Goal: Use online tool/utility: Utilize a website feature to perform a specific function

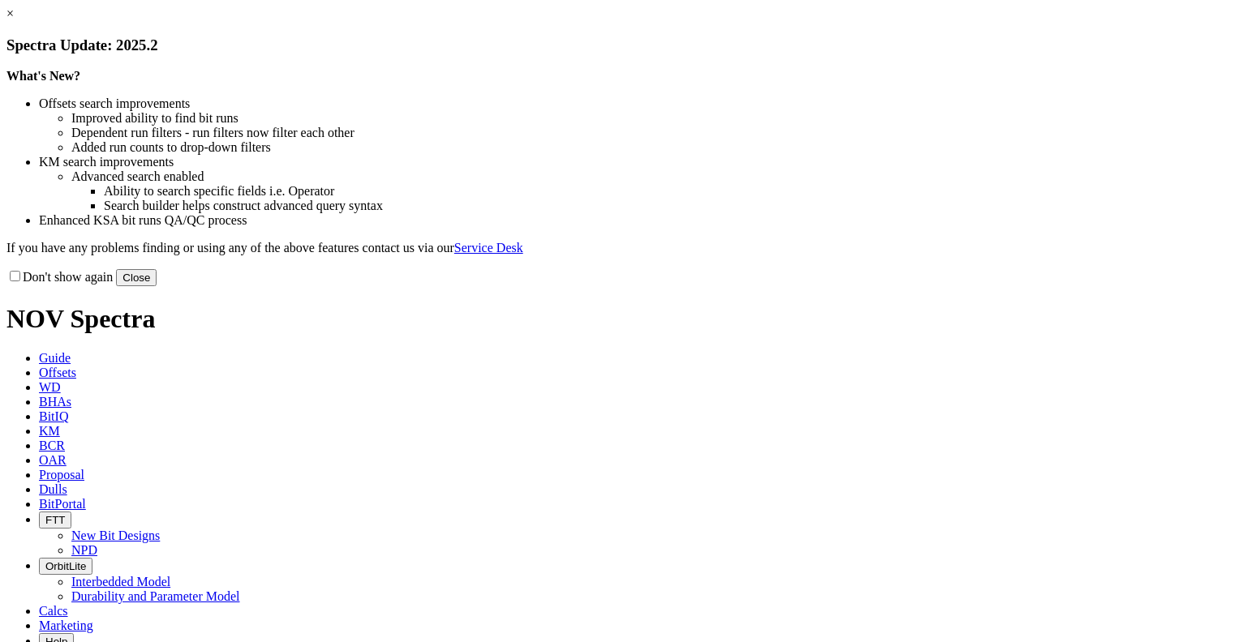
click at [14, 20] on link "×" at bounding box center [9, 13] width 7 height 14
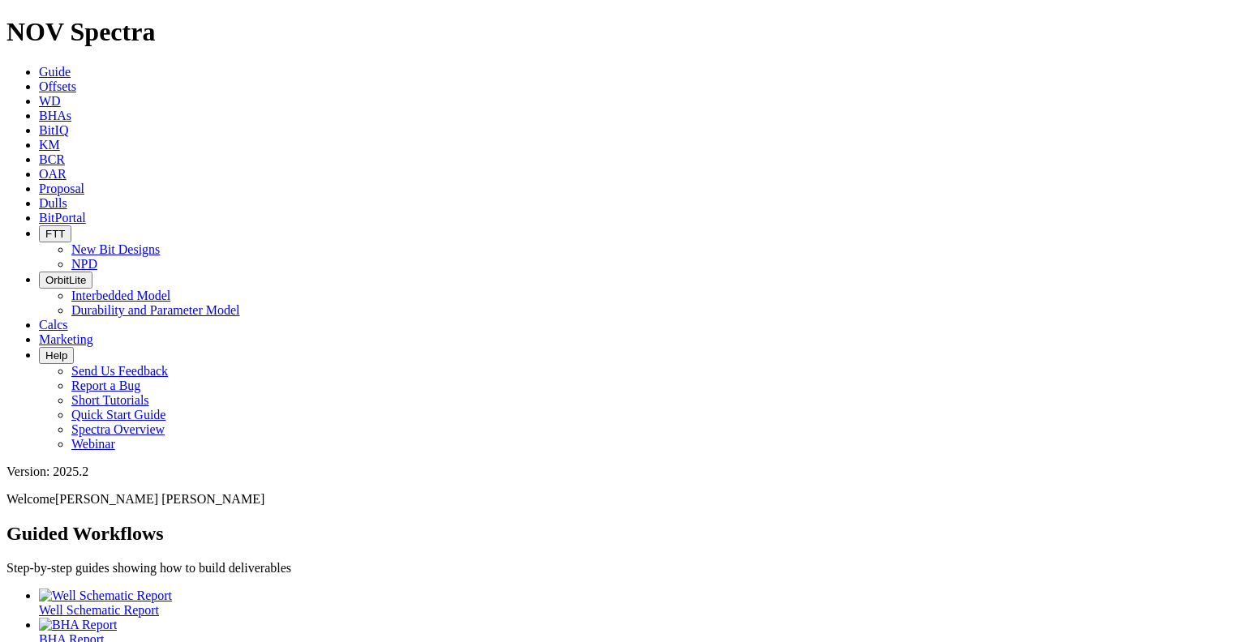
scroll to position [139, 0]
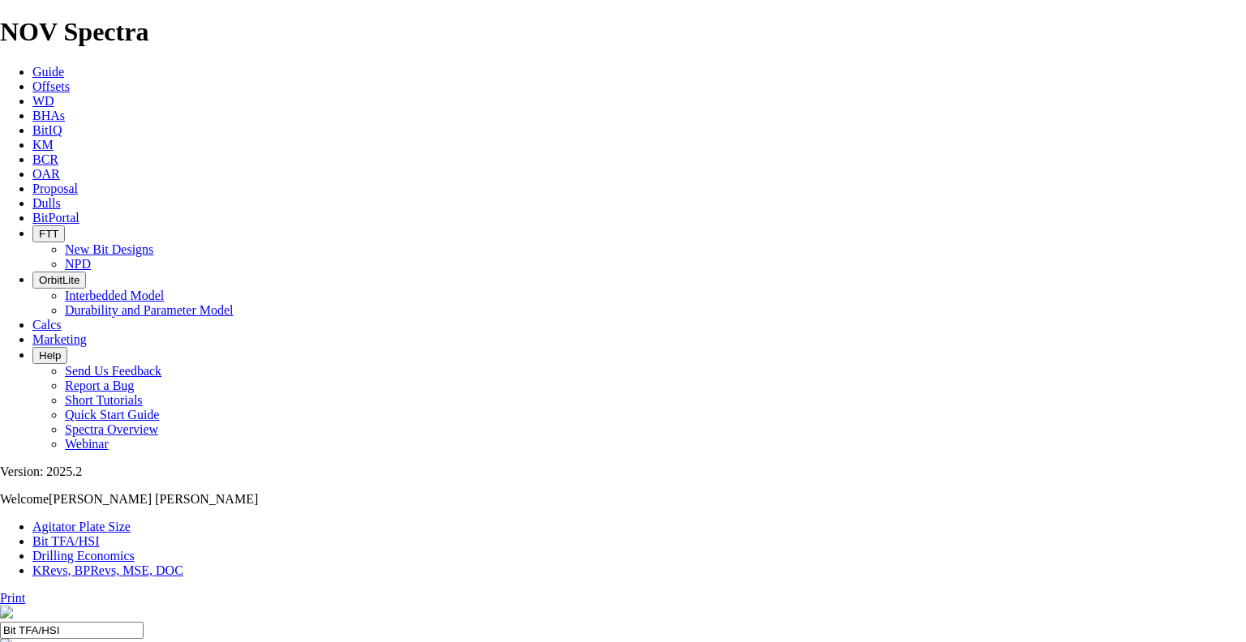
type input "8.5"
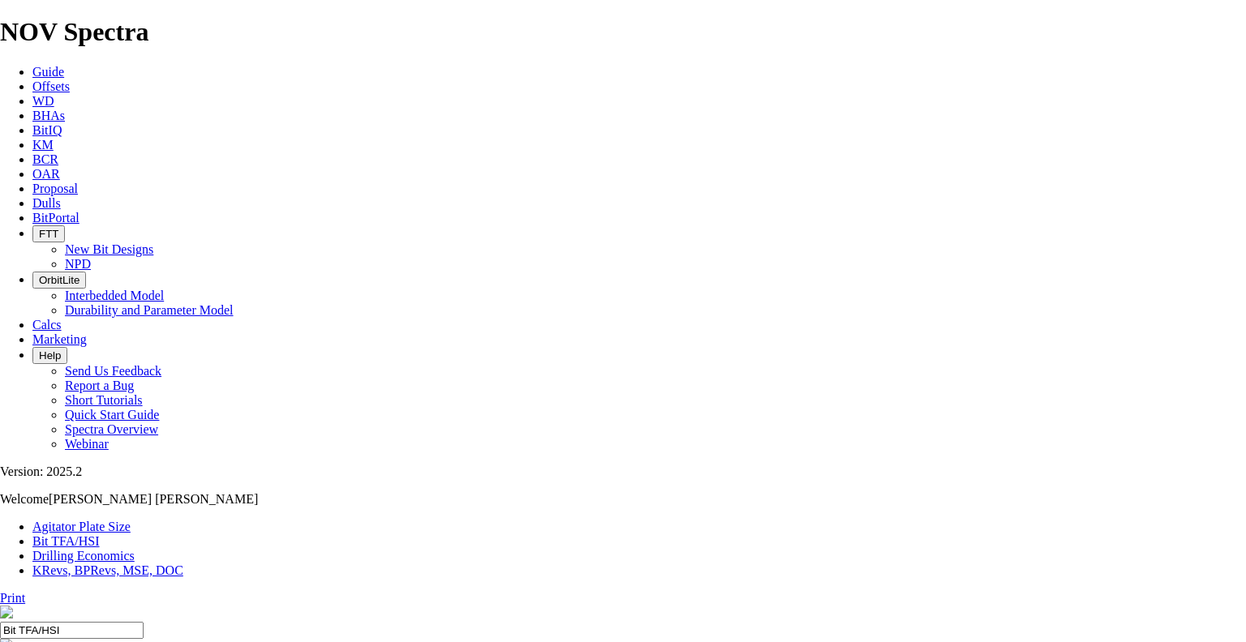
drag, startPoint x: 457, startPoint y: 320, endPoint x: 427, endPoint y: 320, distance: 30.0
type input "5"
select select "number:13"
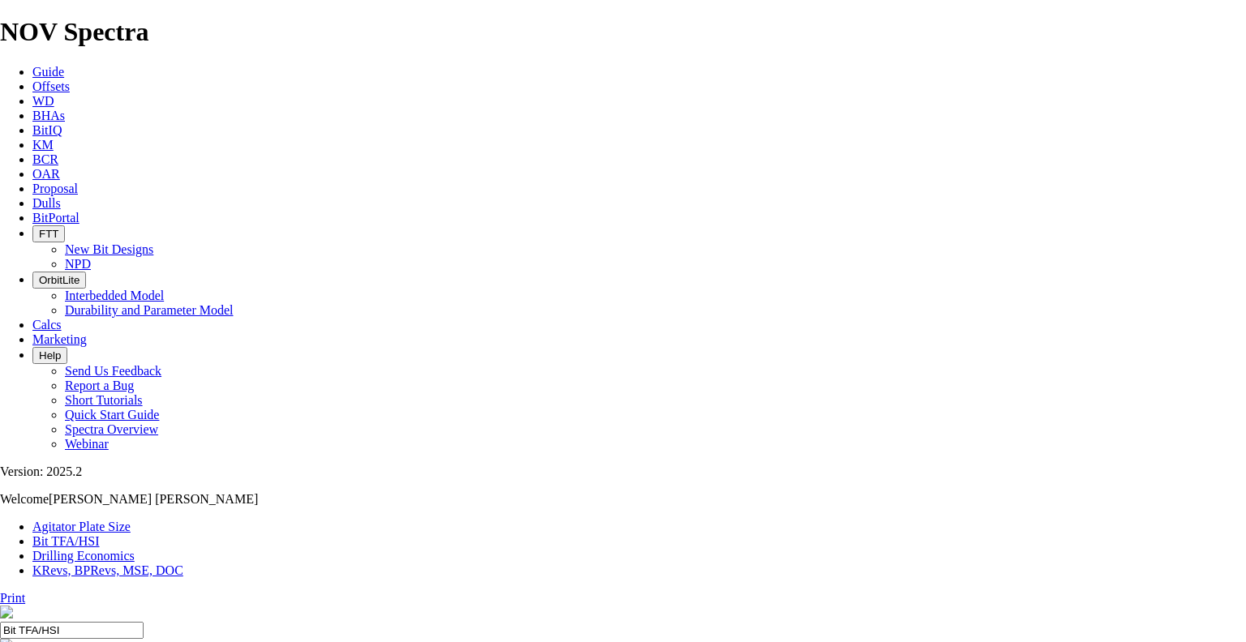
select select "number:13"
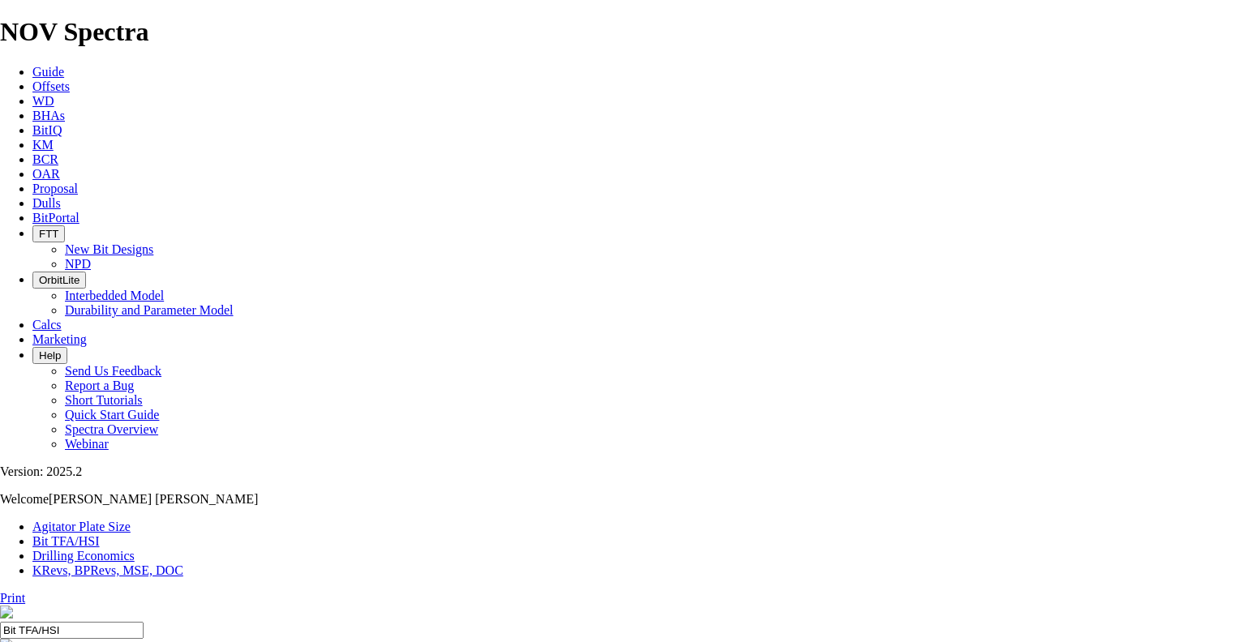
select select "number:16"
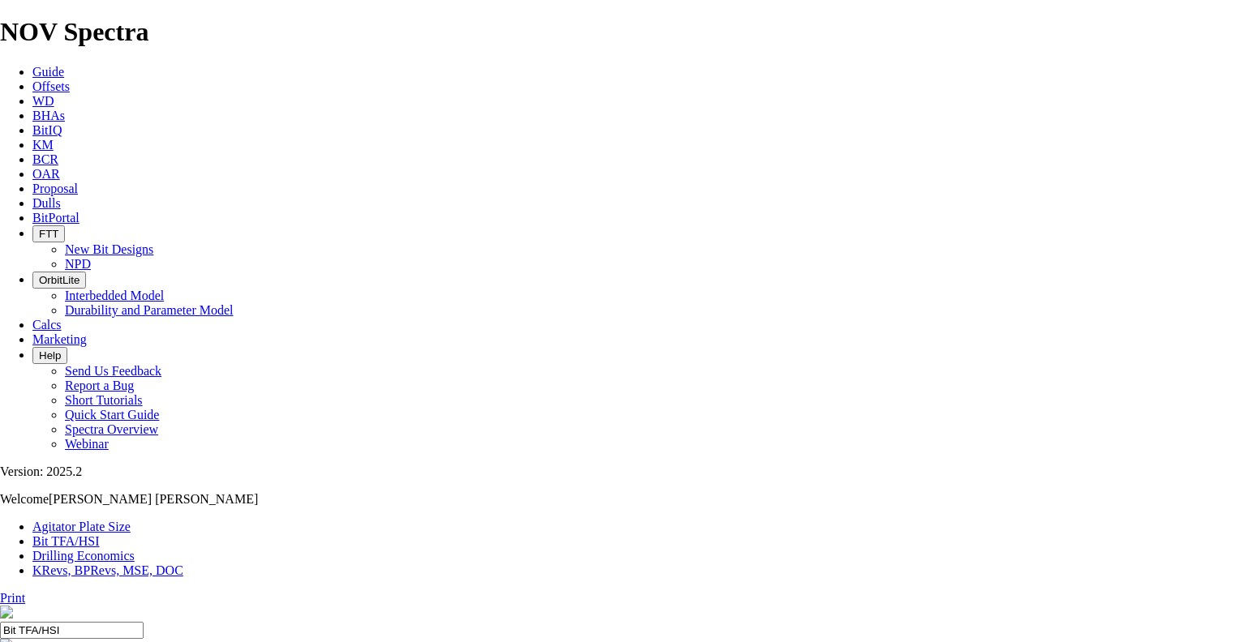
select select "number:16"
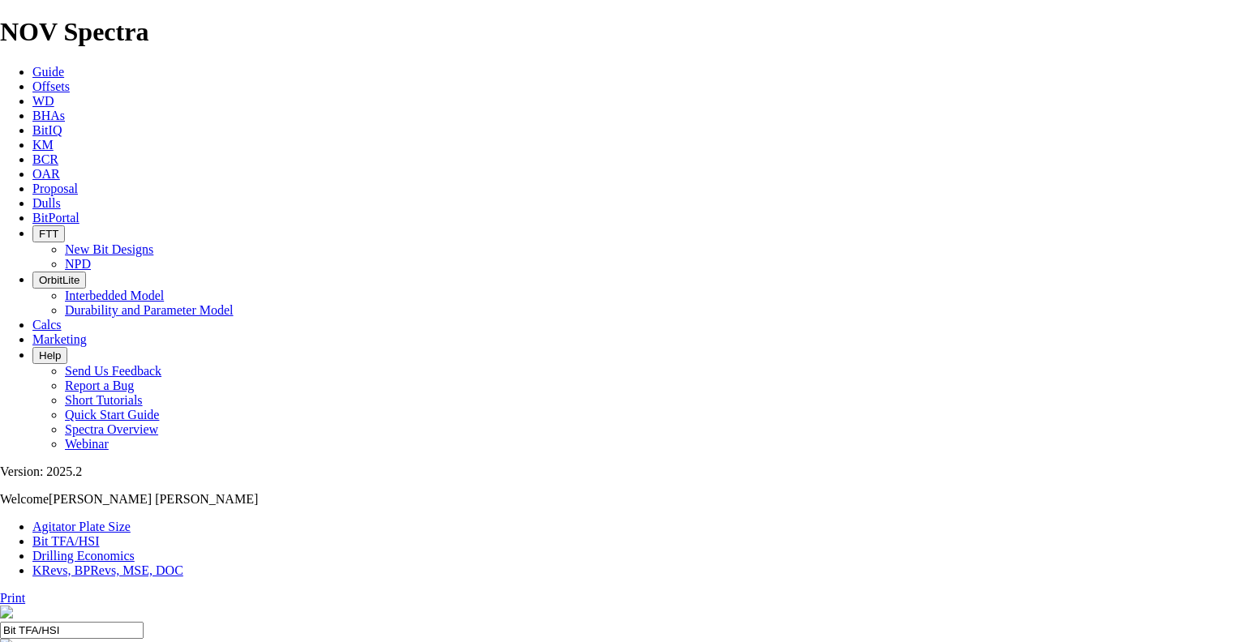
type input "6"
select select "number:0"
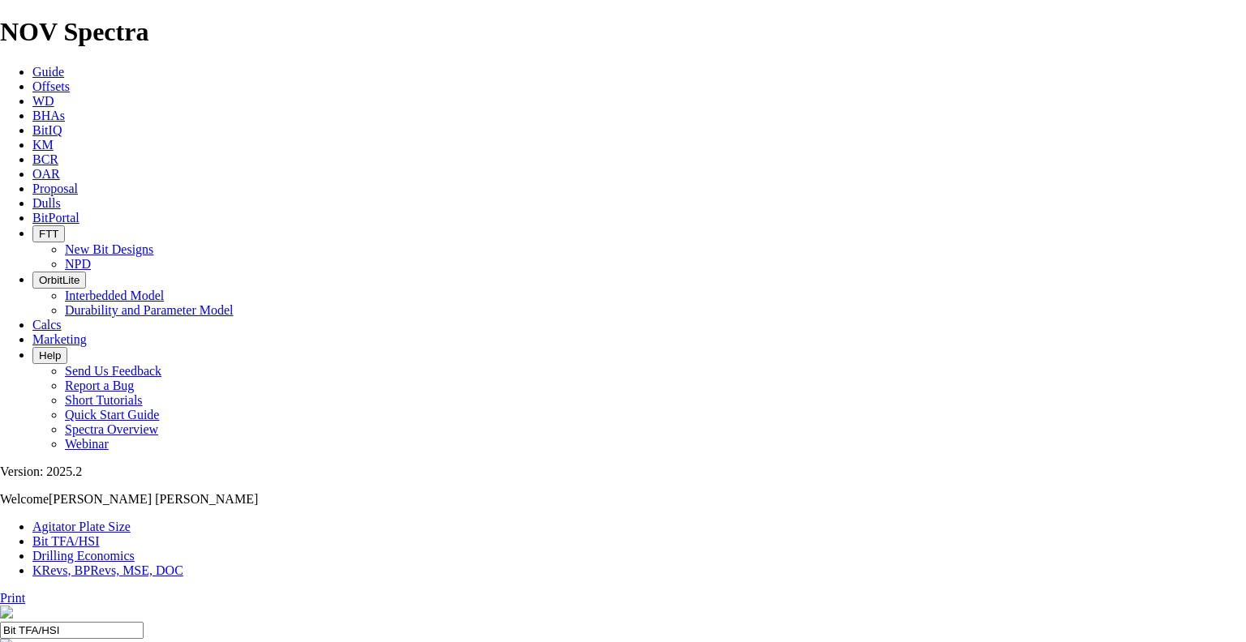
select select "number:0"
drag, startPoint x: 434, startPoint y: 432, endPoint x: 443, endPoint y: 430, distance: 9.2
type input "6"
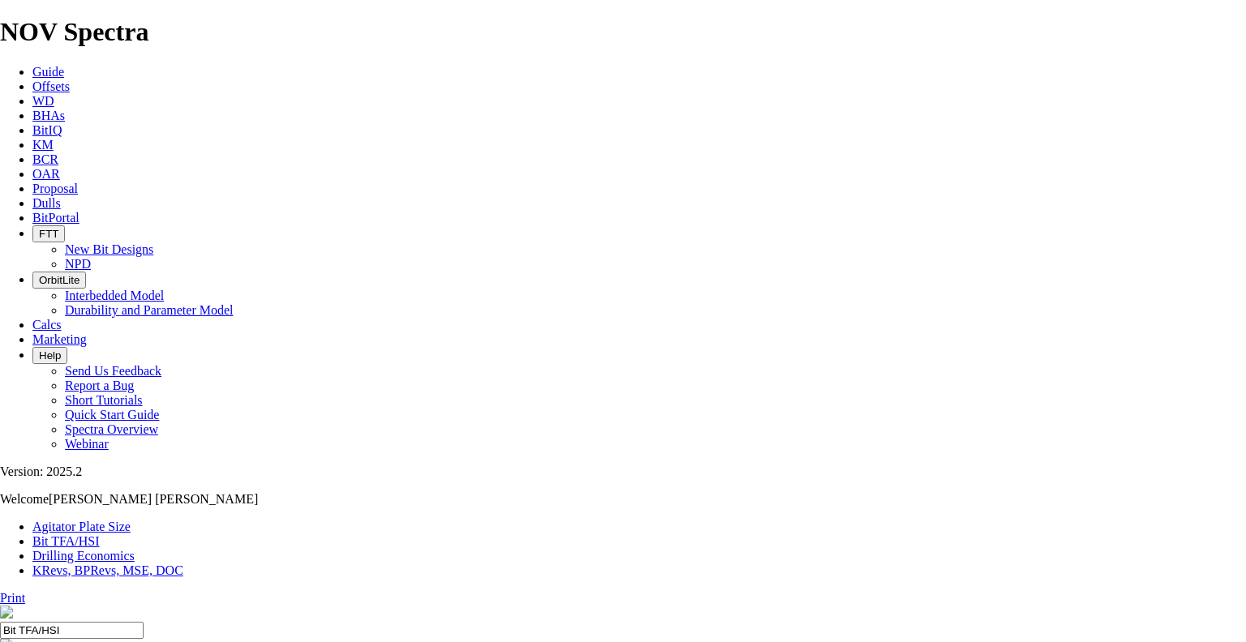
select select "number:12"
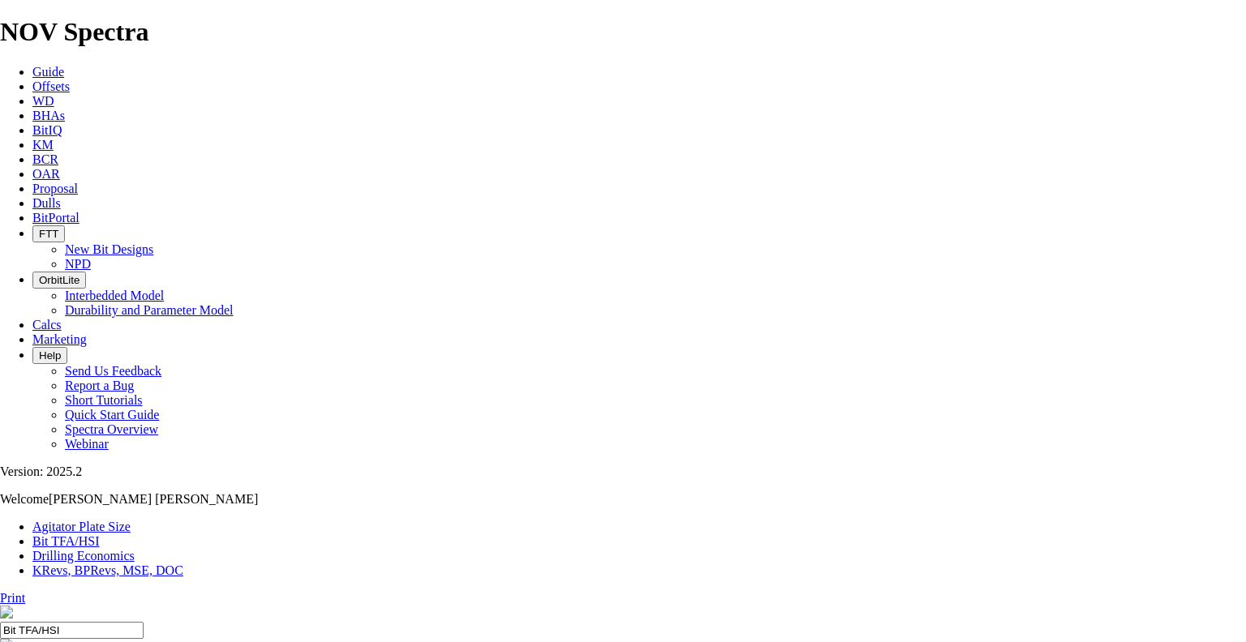
select select "number:12"
select select "number:14"
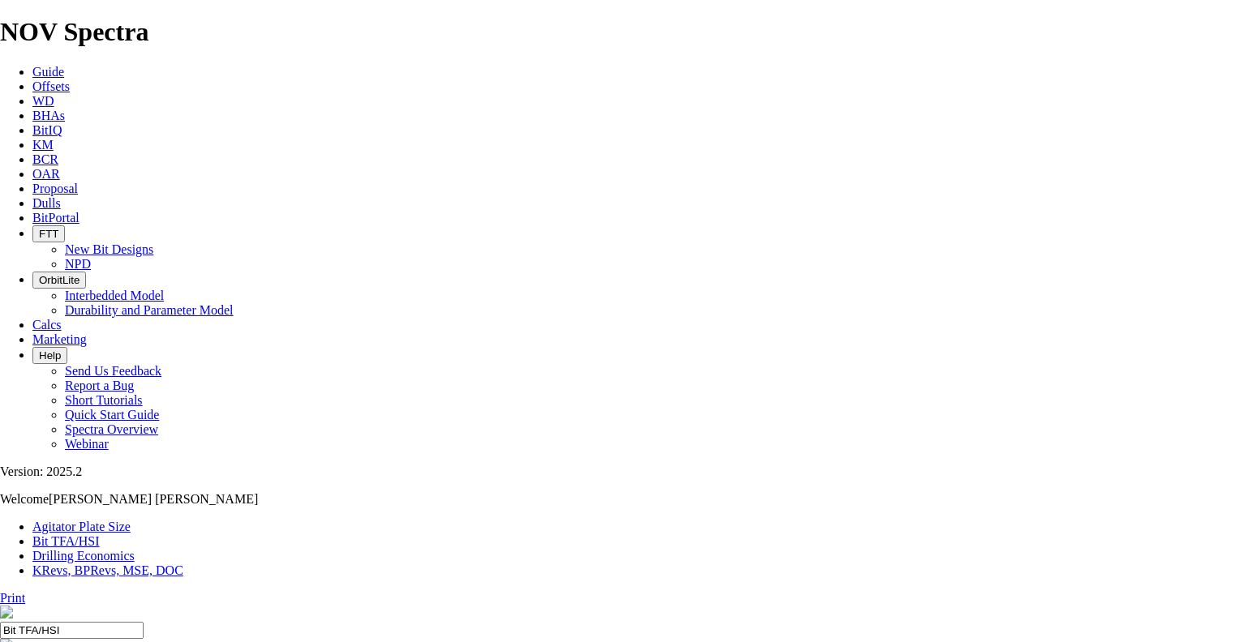
select select "number:14"
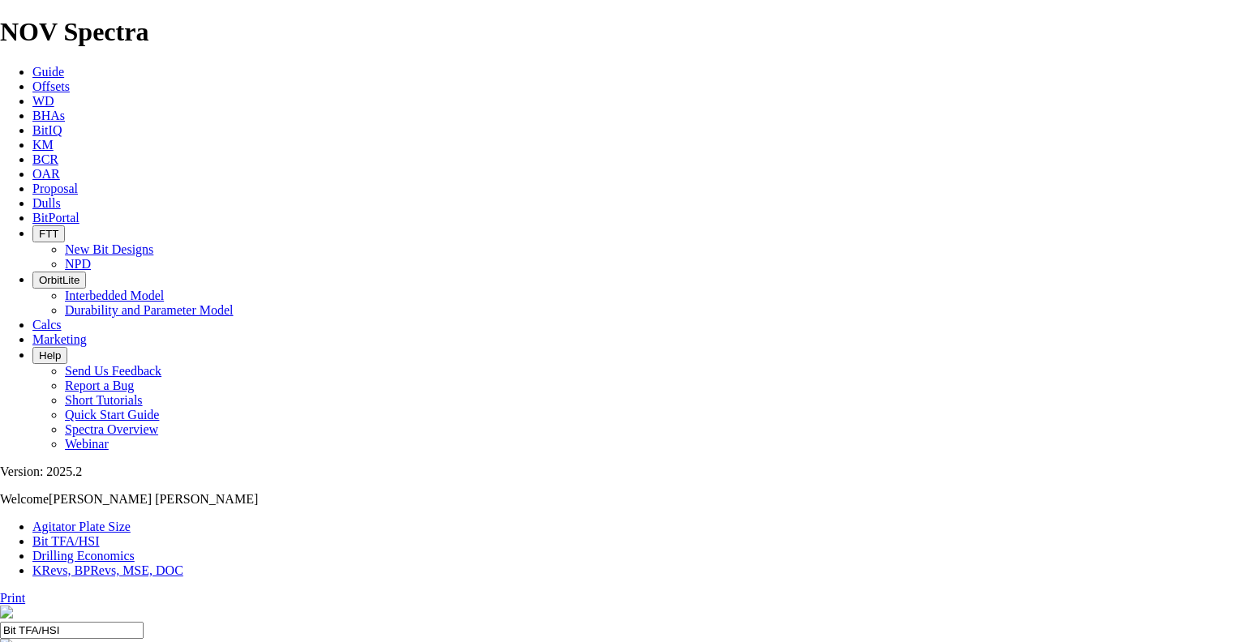
select select "number:14"
select select "number:15"
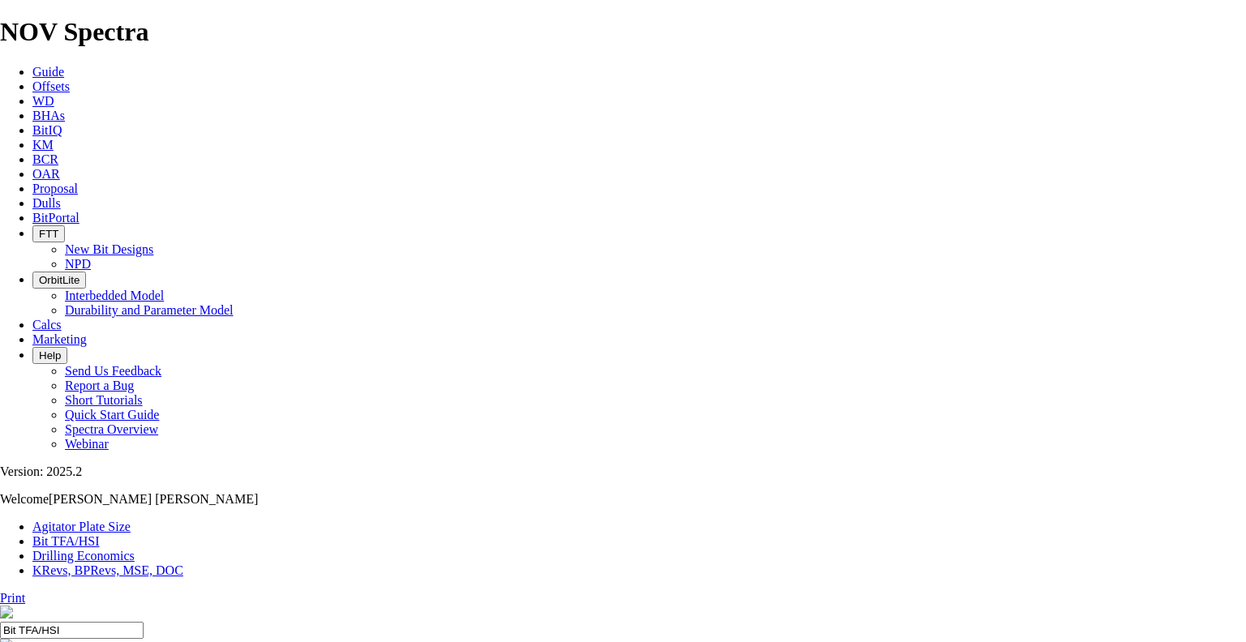
select select "number:15"
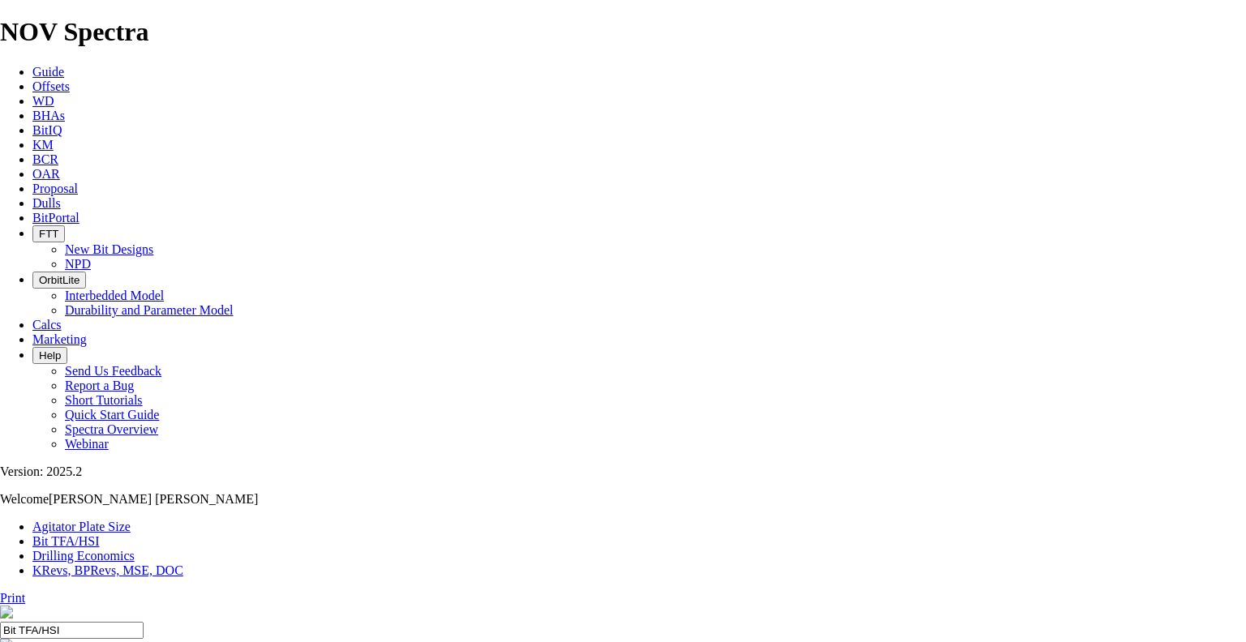
select select "number:14"
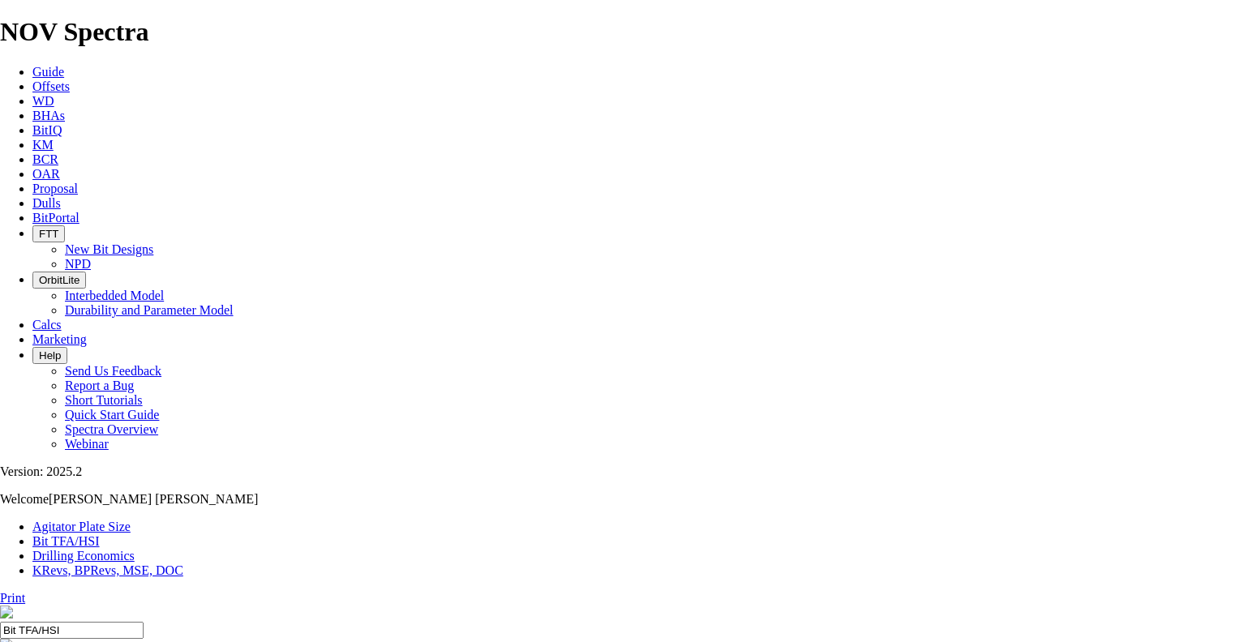
select select "number:14"
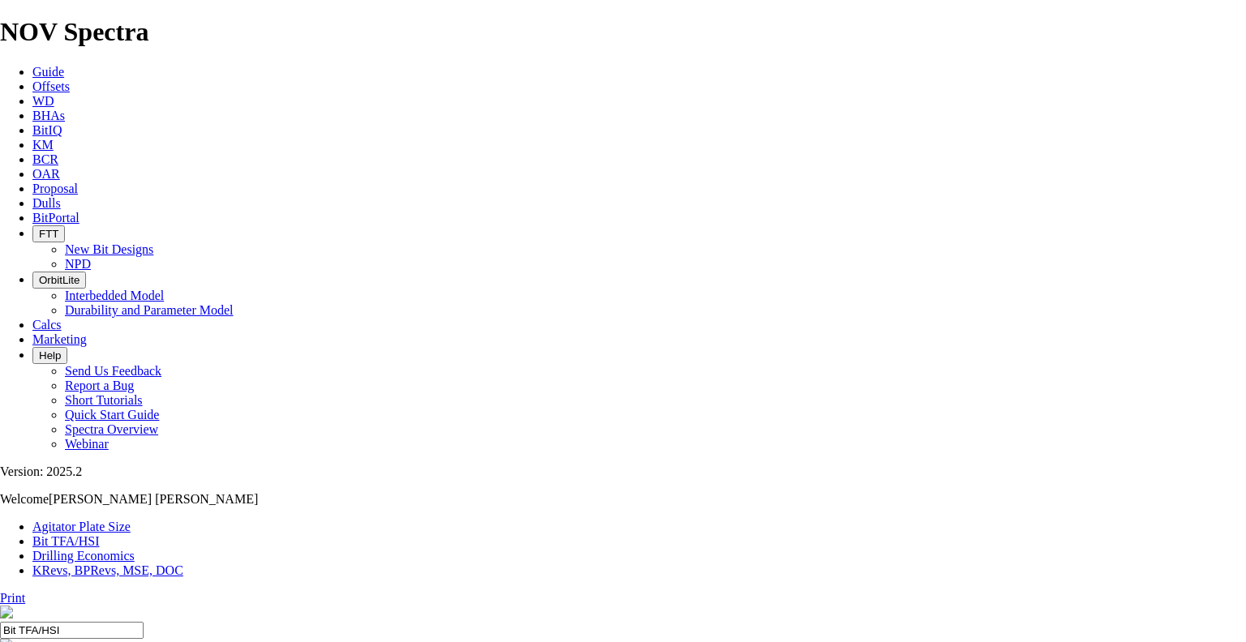
select select "number:15"
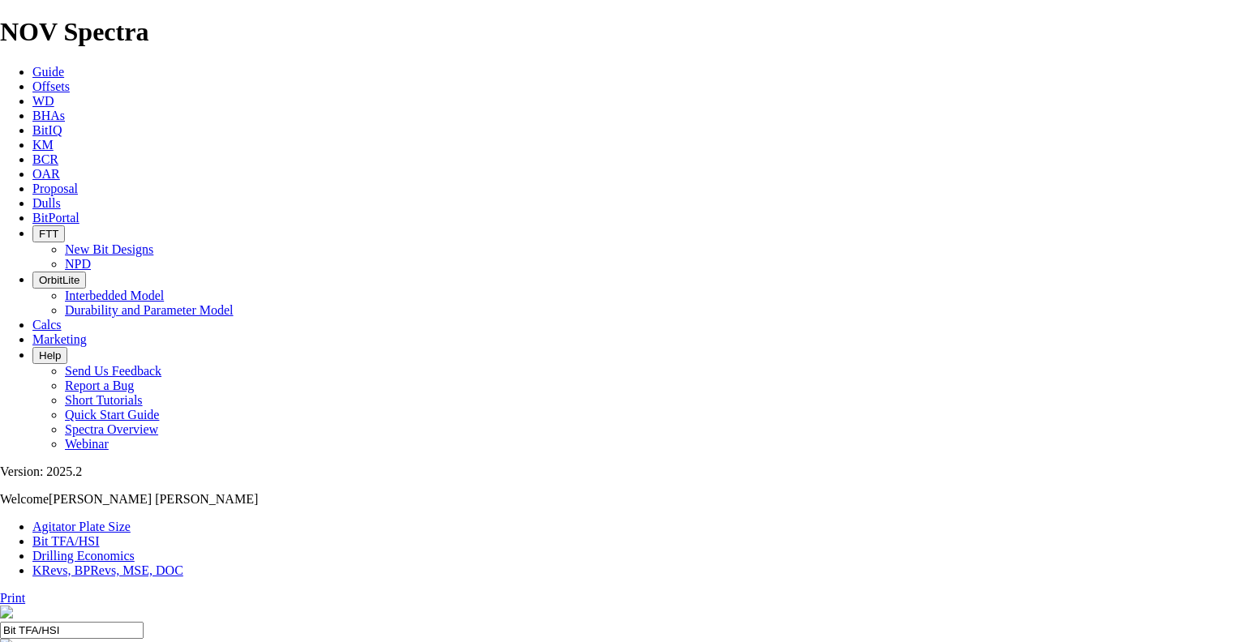
select select "number:15"
select select "number:14"
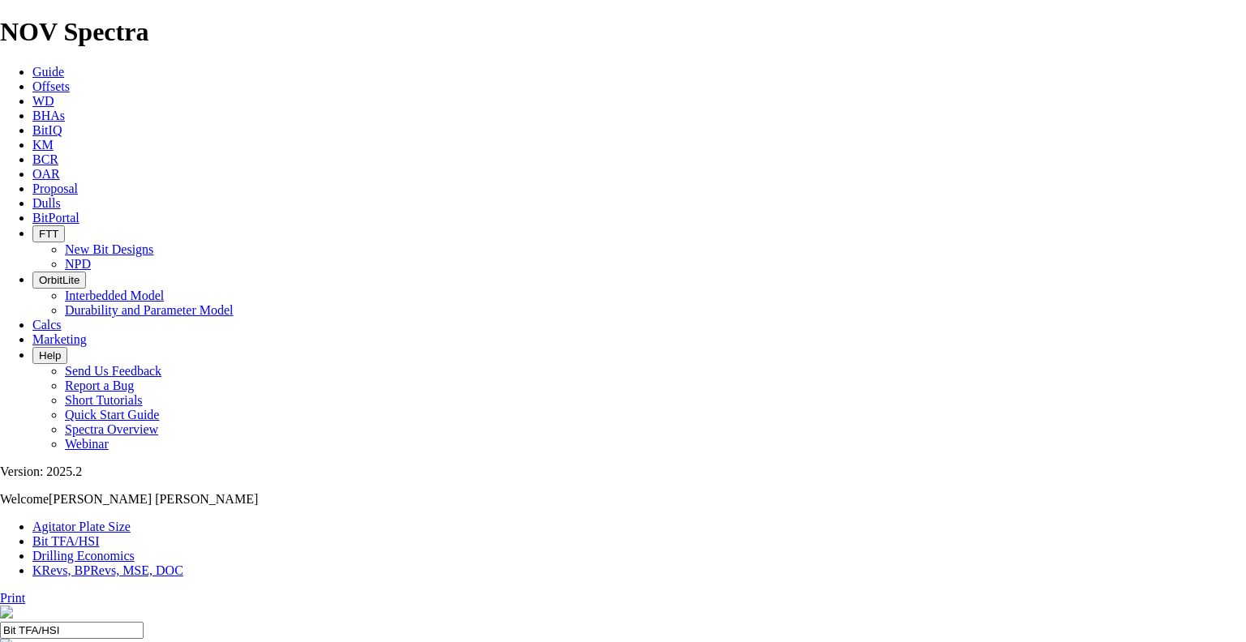
select select "number:14"
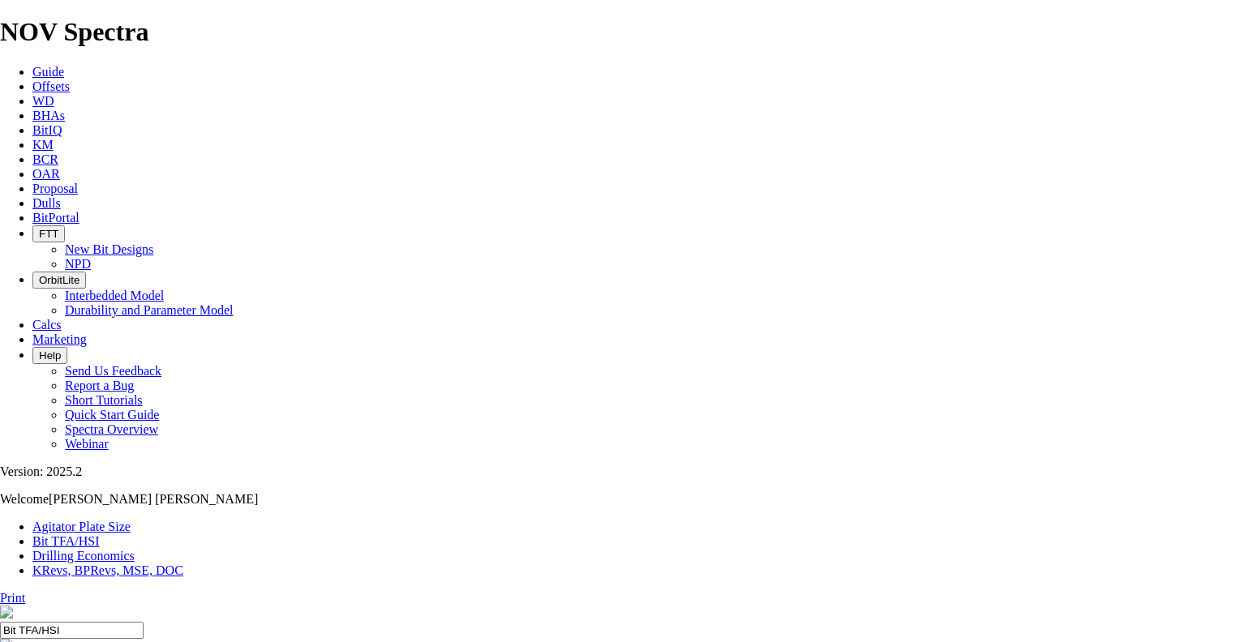
select select "number:12"
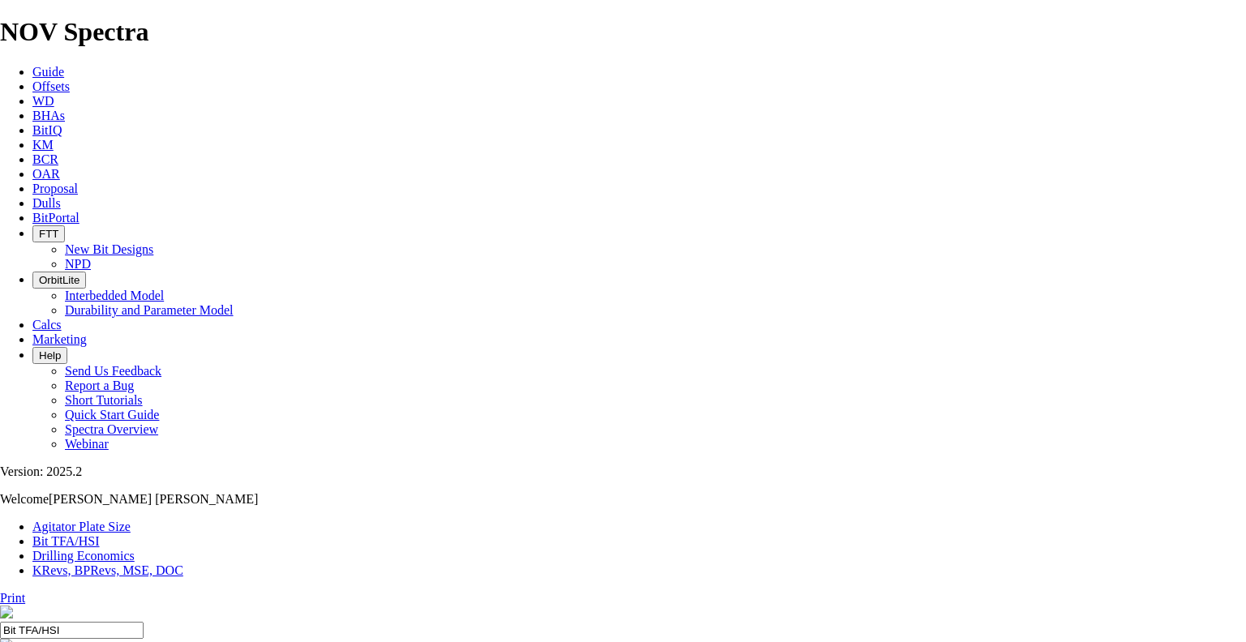
select select "number:12"
type input "5"
select select "number:0"
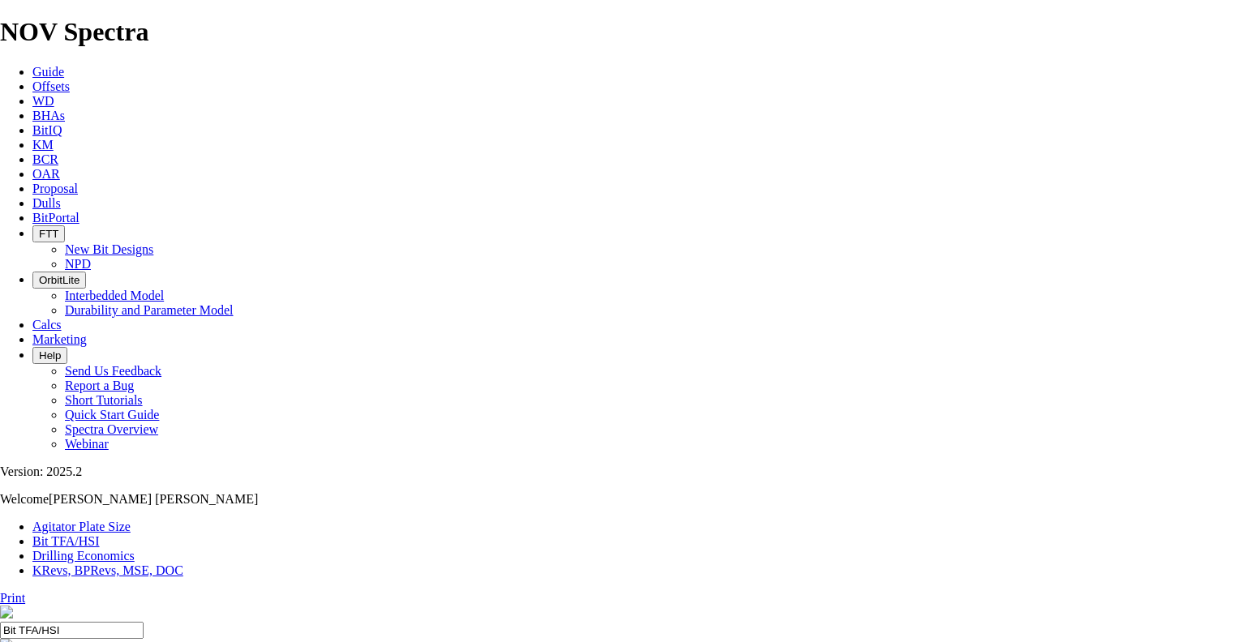
select select "number:0"
drag, startPoint x: 447, startPoint y: 430, endPoint x: 438, endPoint y: 428, distance: 9.1
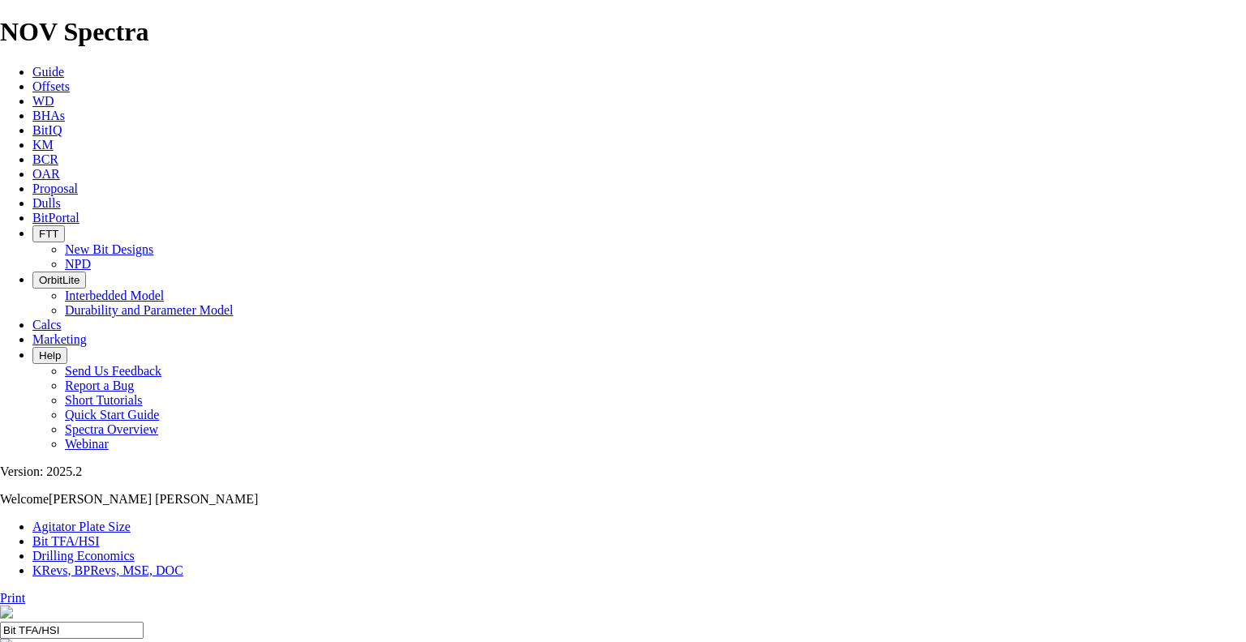
type input "5"
select select "number:13"
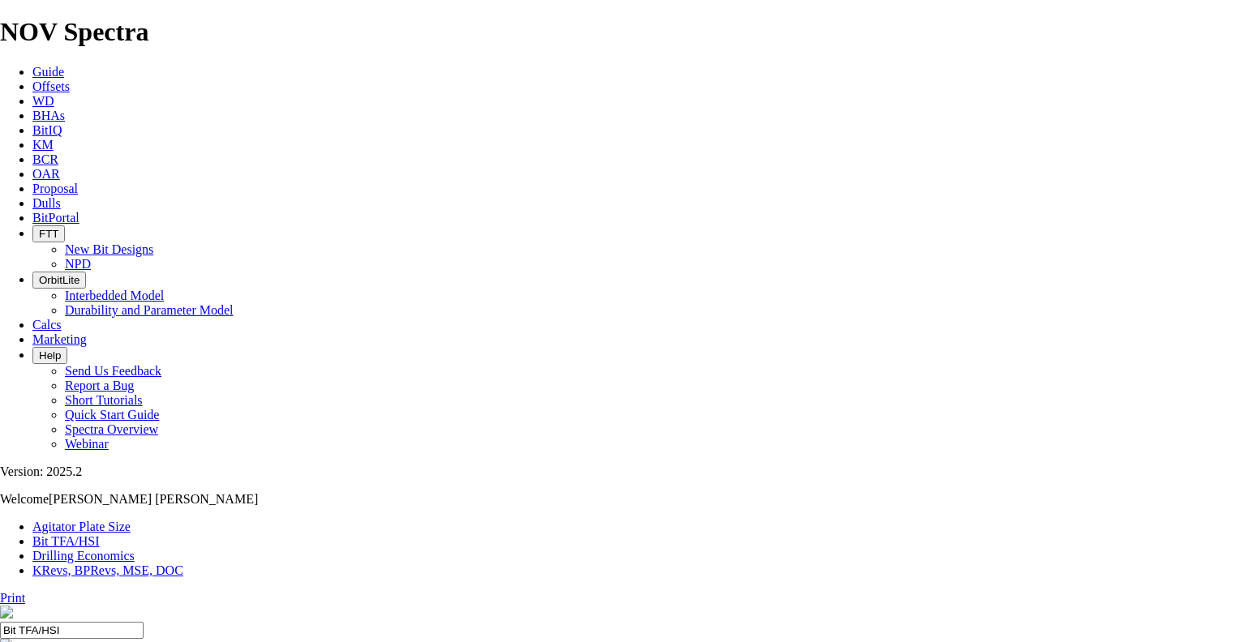
select select "number:13"
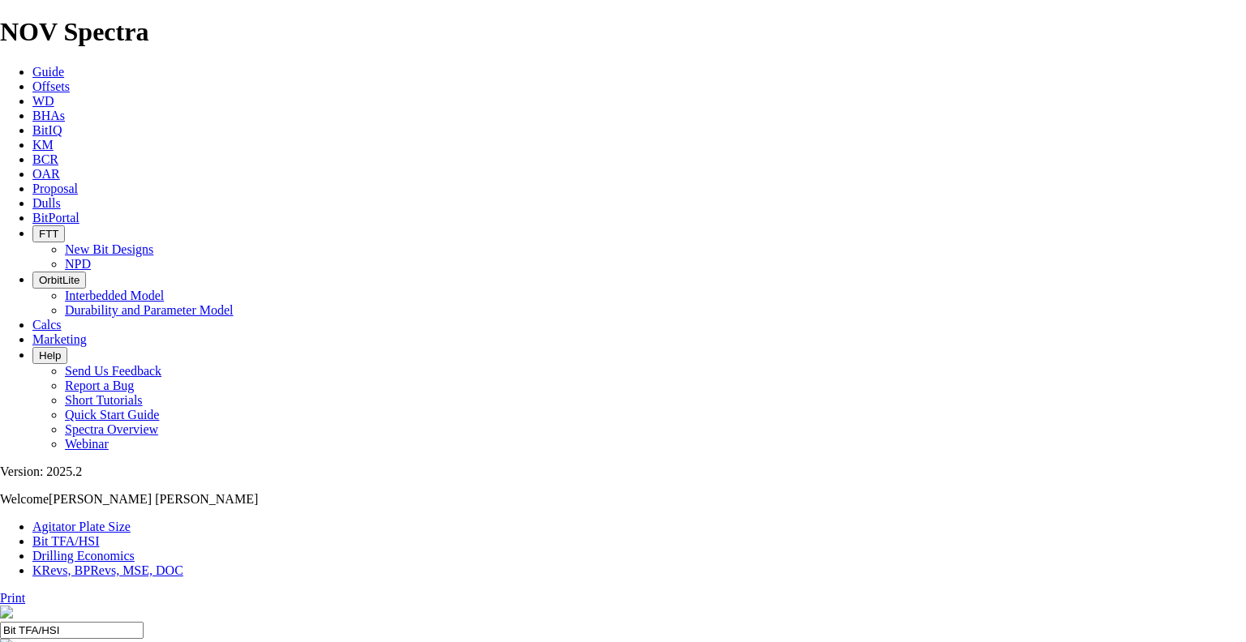
select select "number:16"
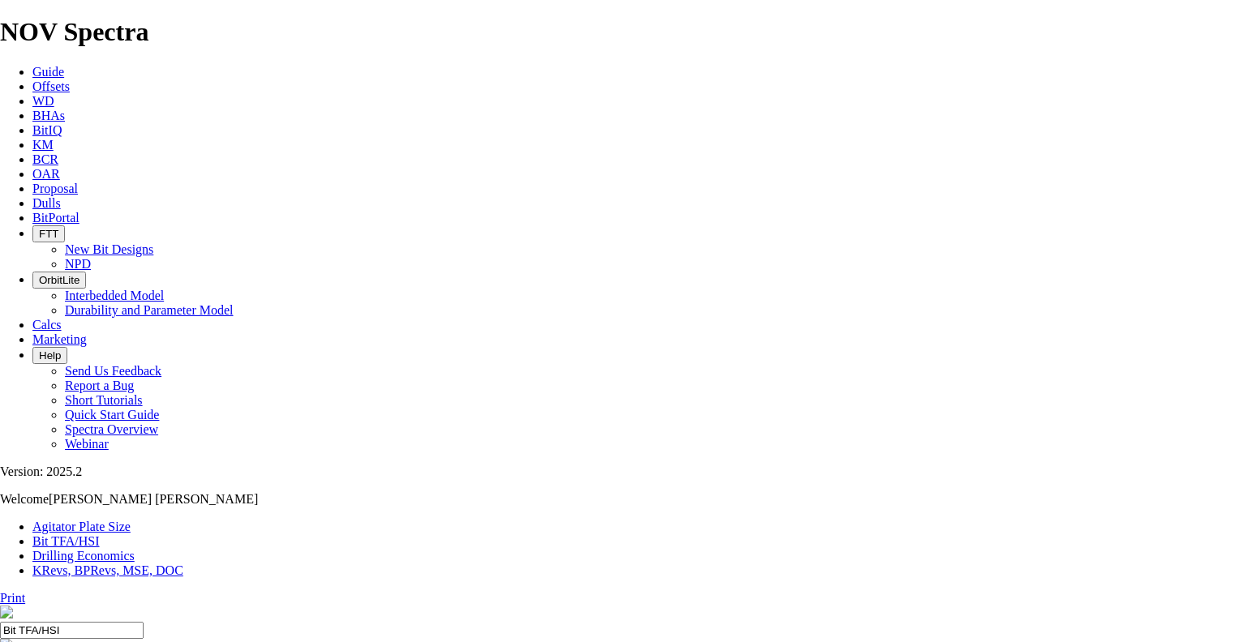
select select "number:16"
